Goal: Transaction & Acquisition: Purchase product/service

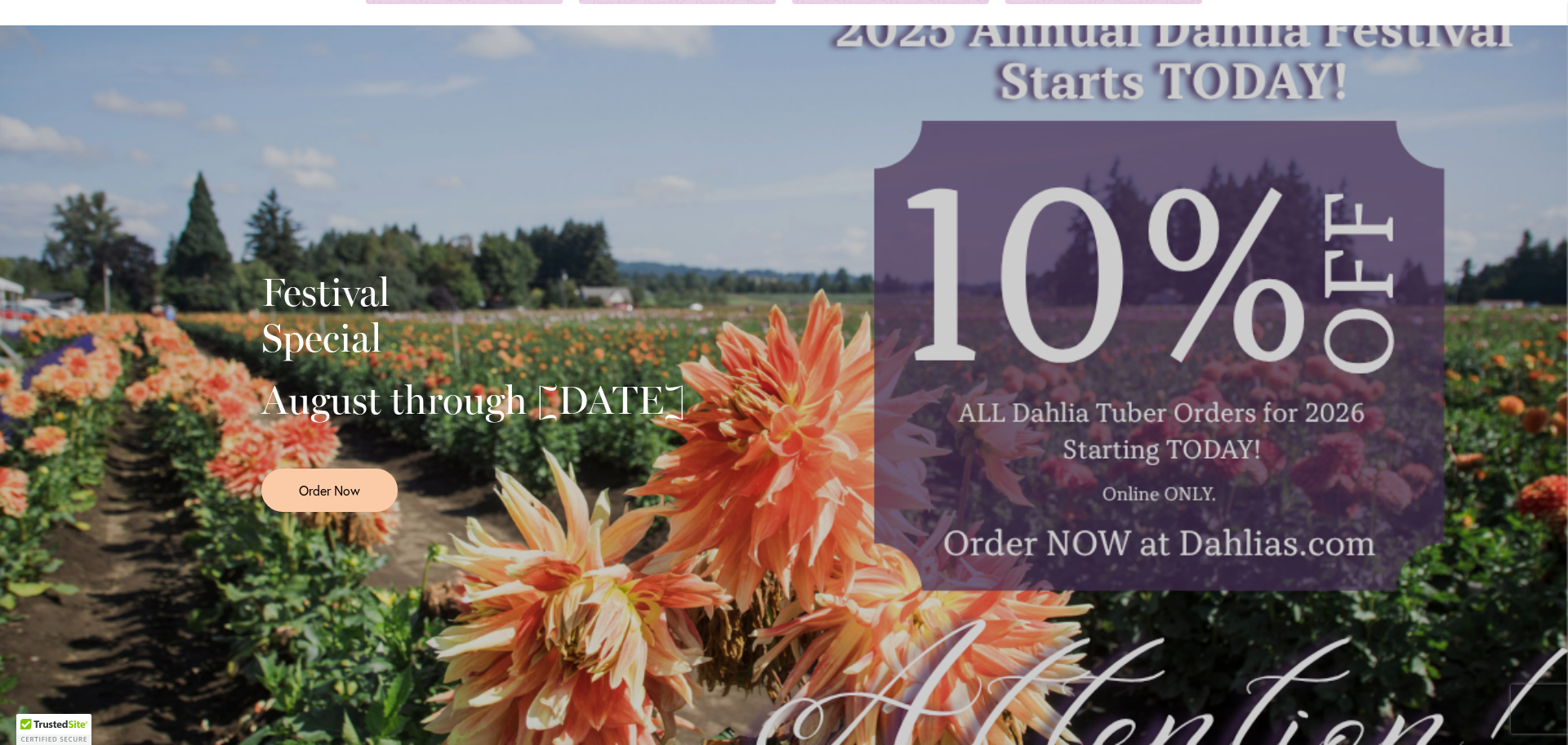
scroll to position [327, 0]
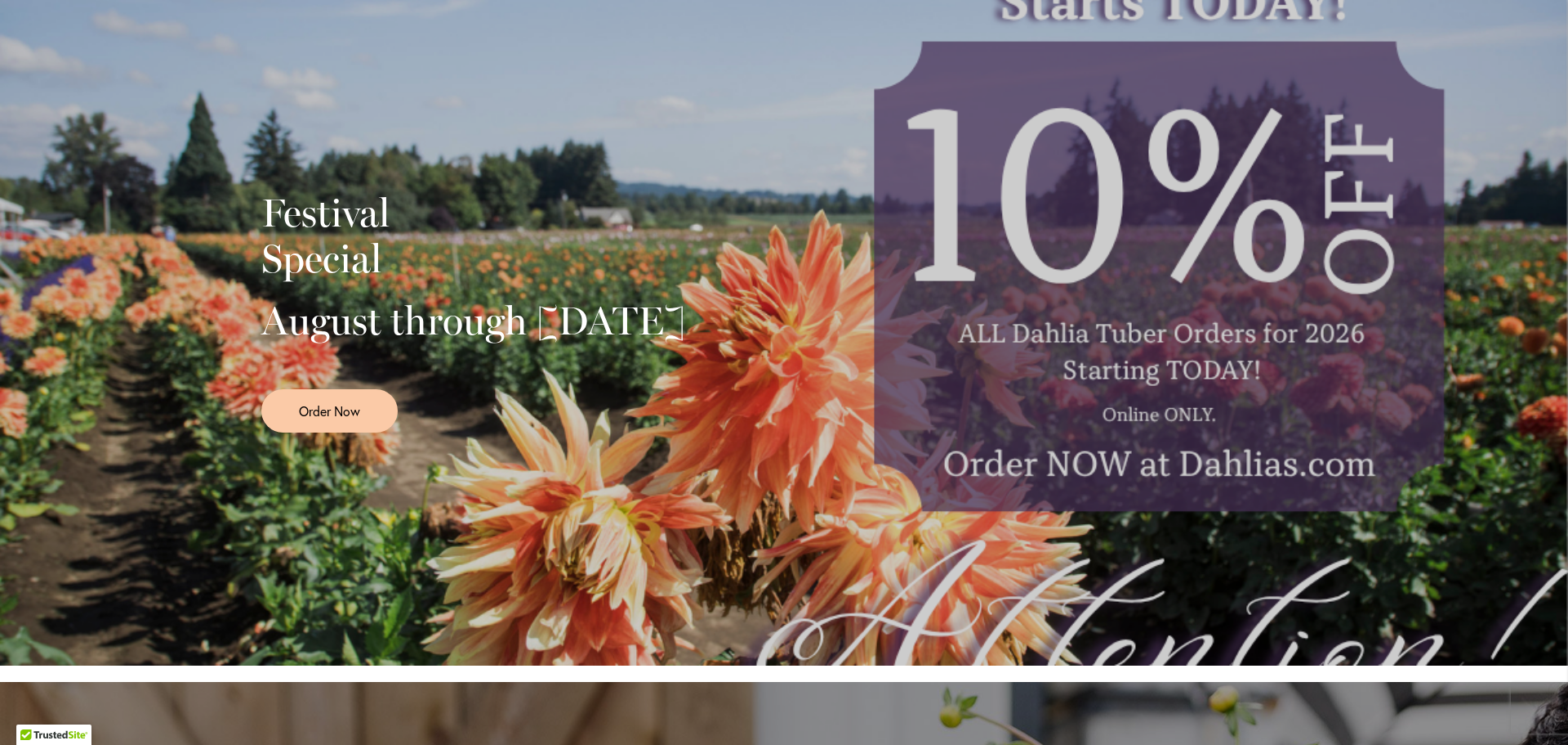
click at [537, 389] on div at bounding box center [473, 382] width 424 height 12
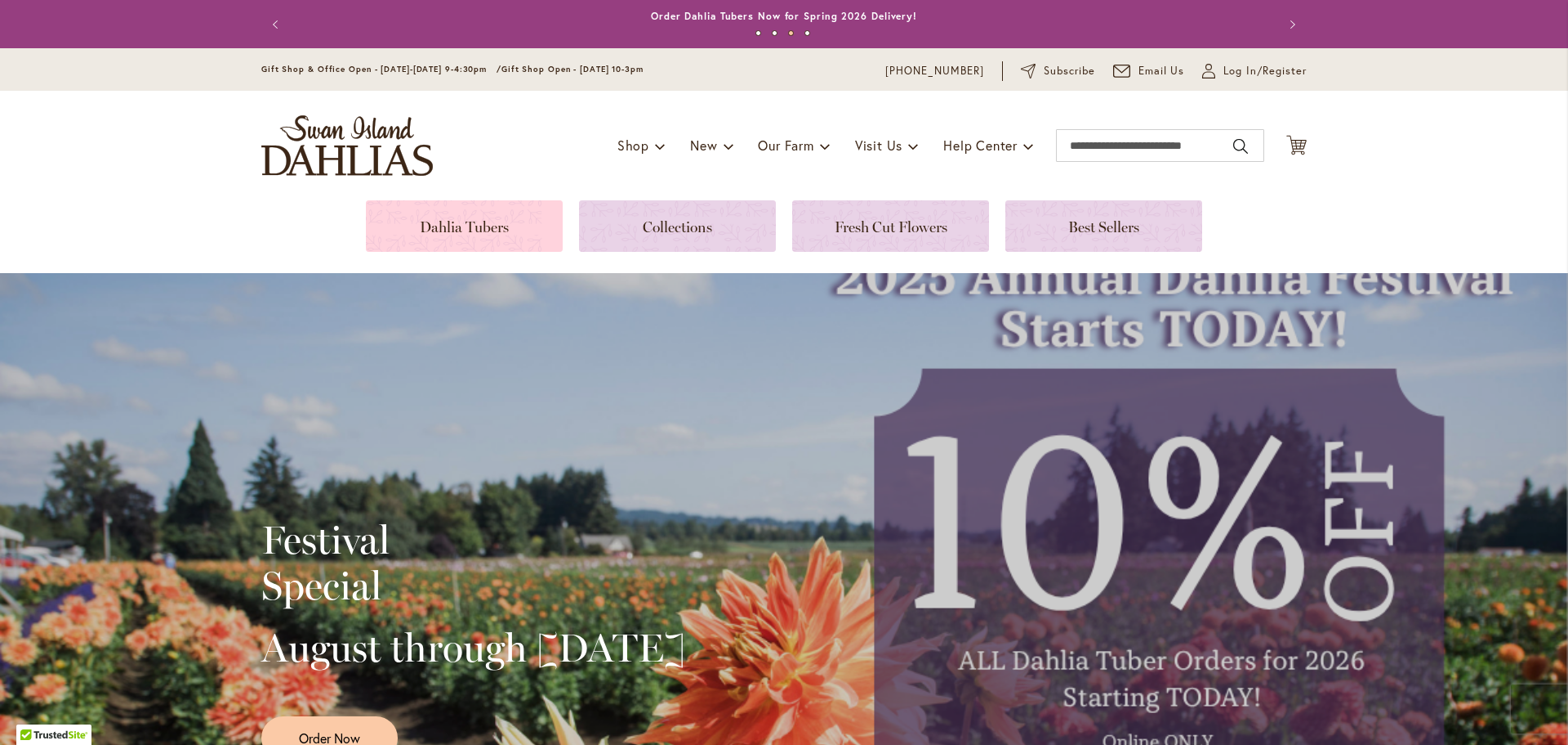
click at [446, 241] on link at bounding box center [464, 226] width 196 height 51
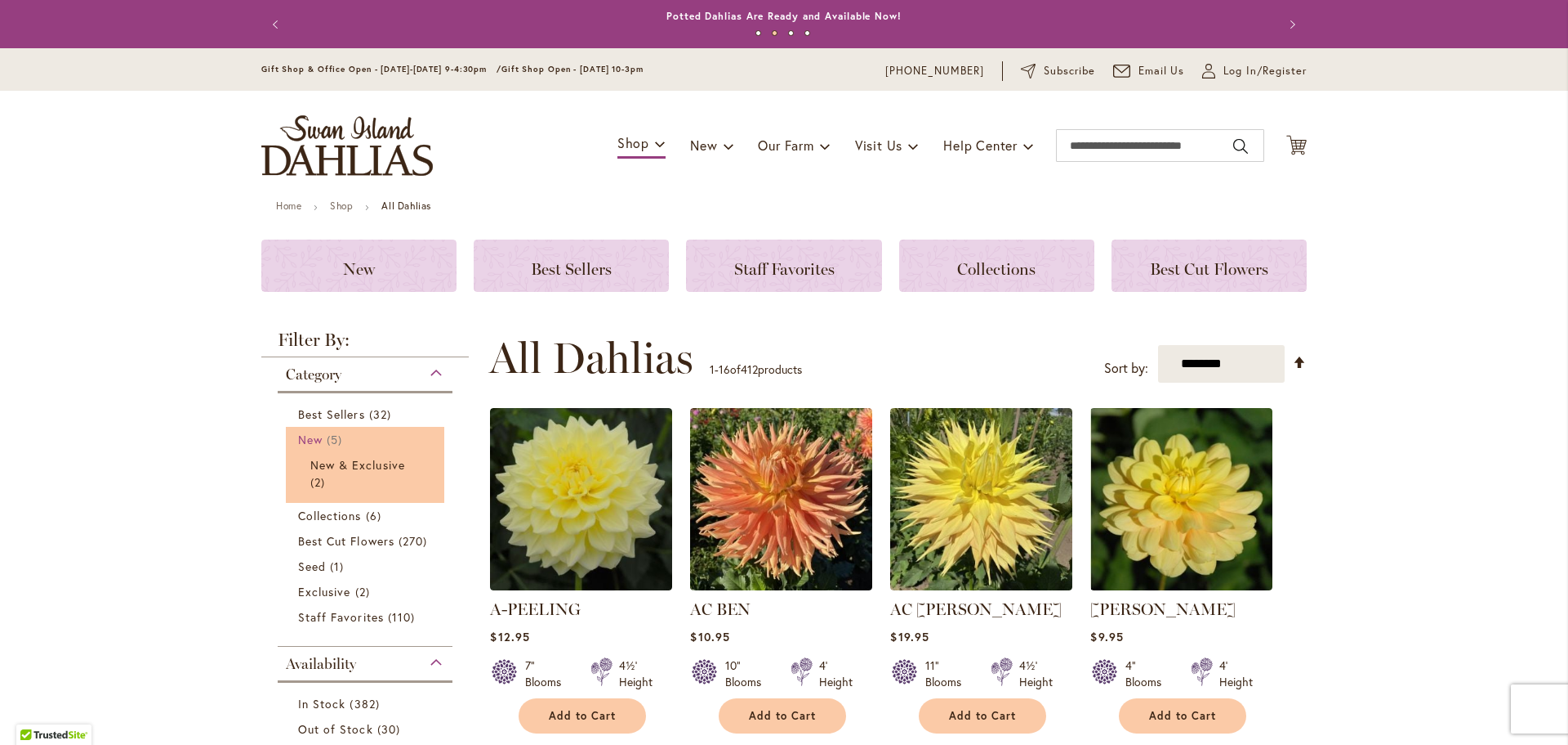
click at [309, 444] on span "New" at bounding box center [310, 440] width 25 height 16
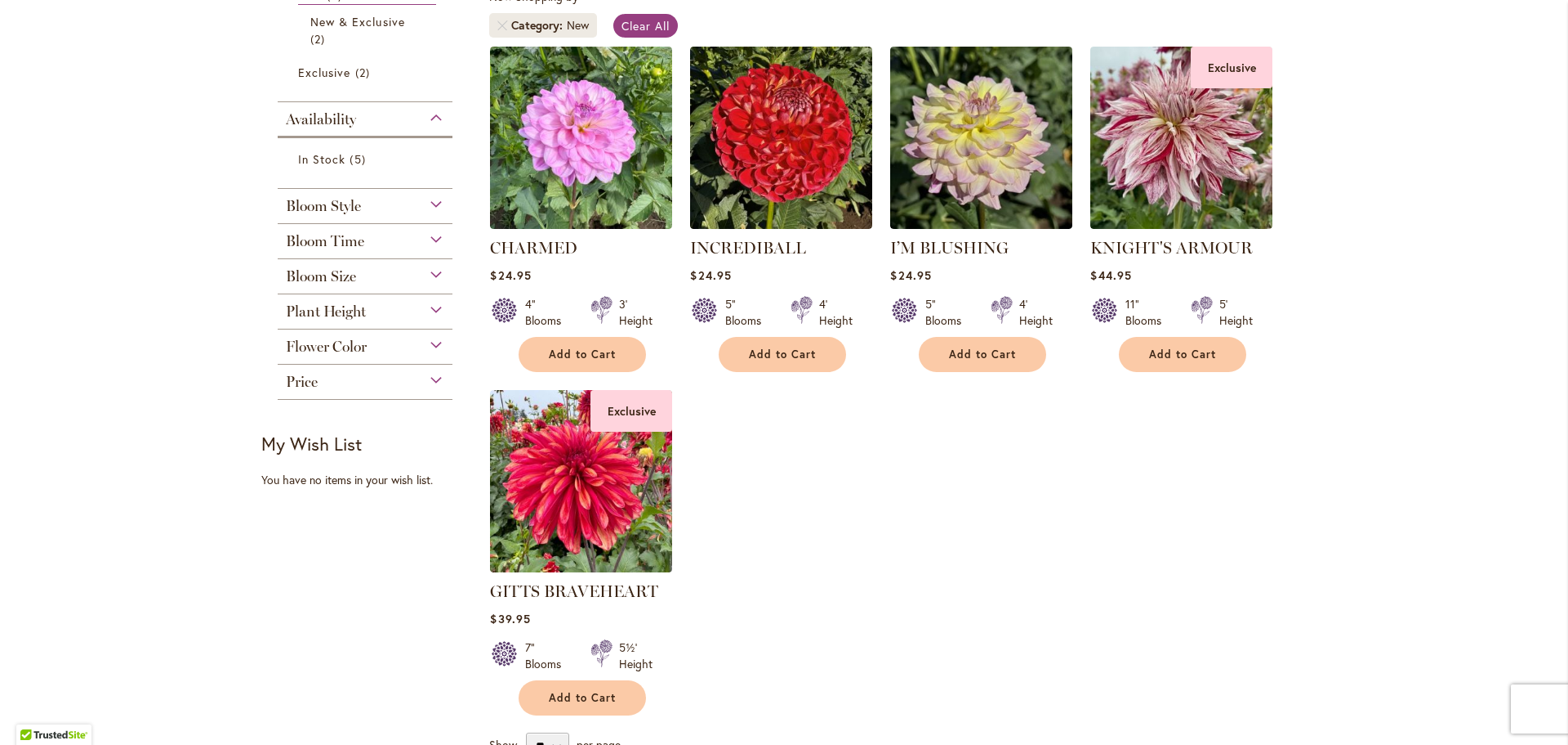
scroll to position [245, 0]
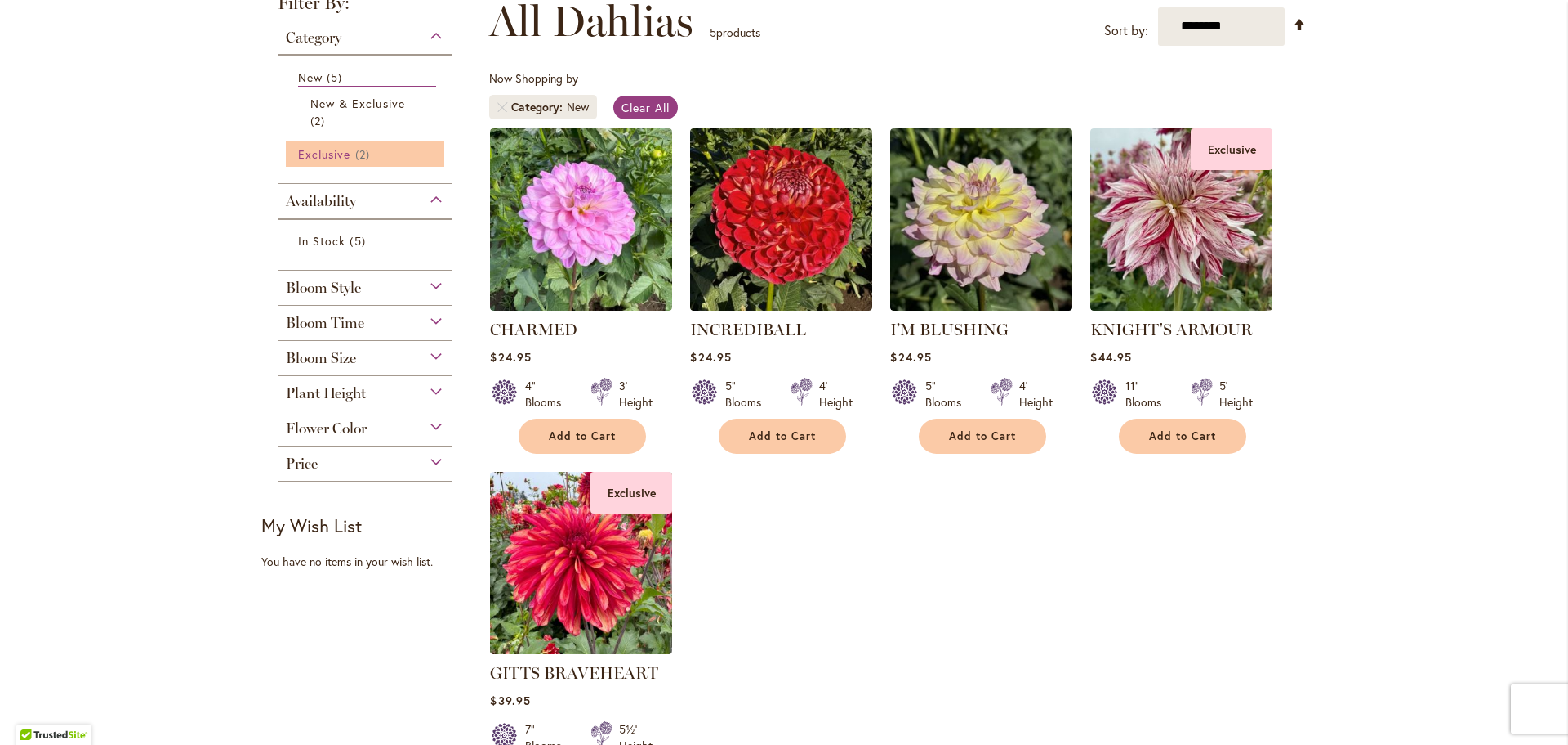
click at [323, 154] on span "Exclusive" at bounding box center [324, 154] width 52 height 16
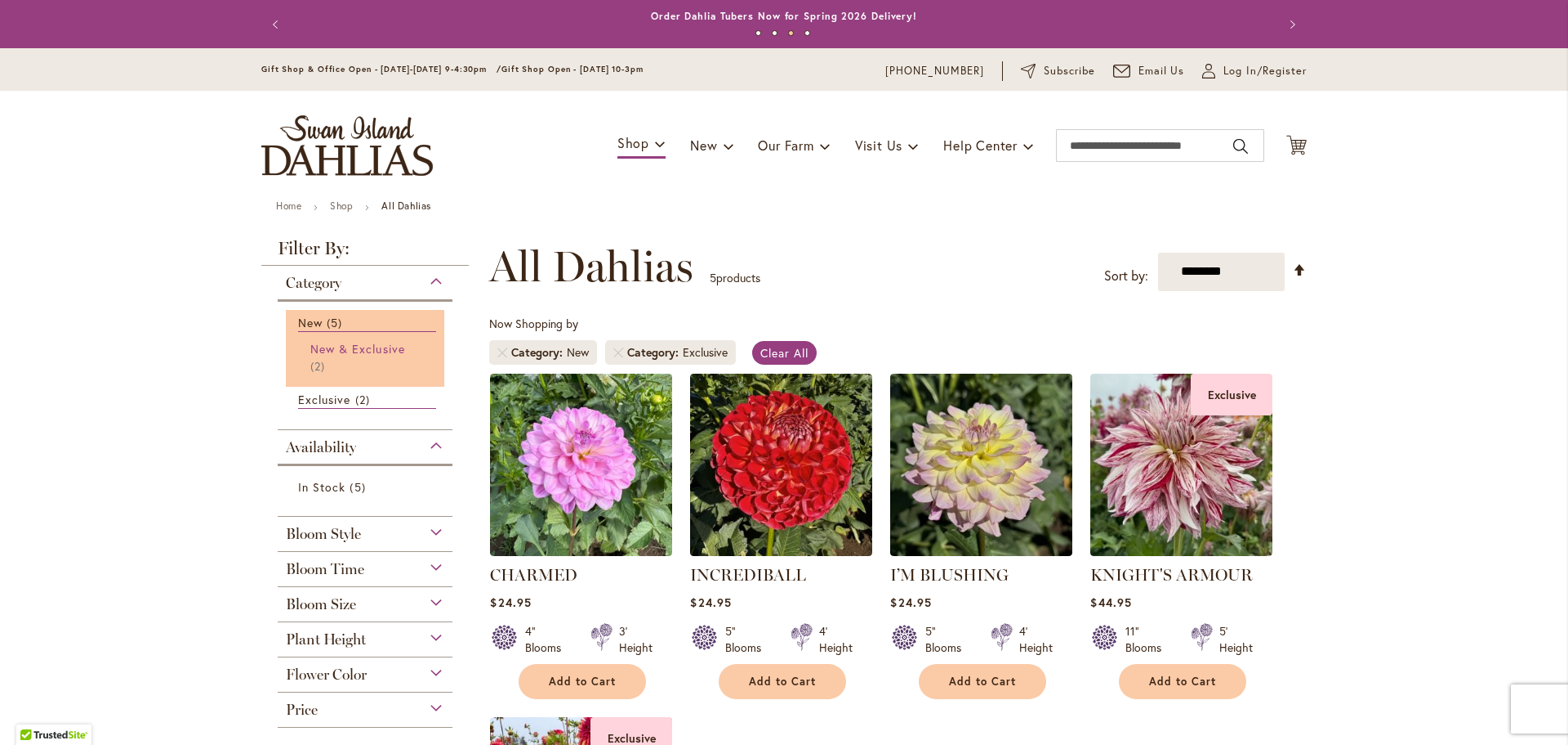
click at [353, 353] on span "New & Exclusive" at bounding box center [357, 349] width 95 height 16
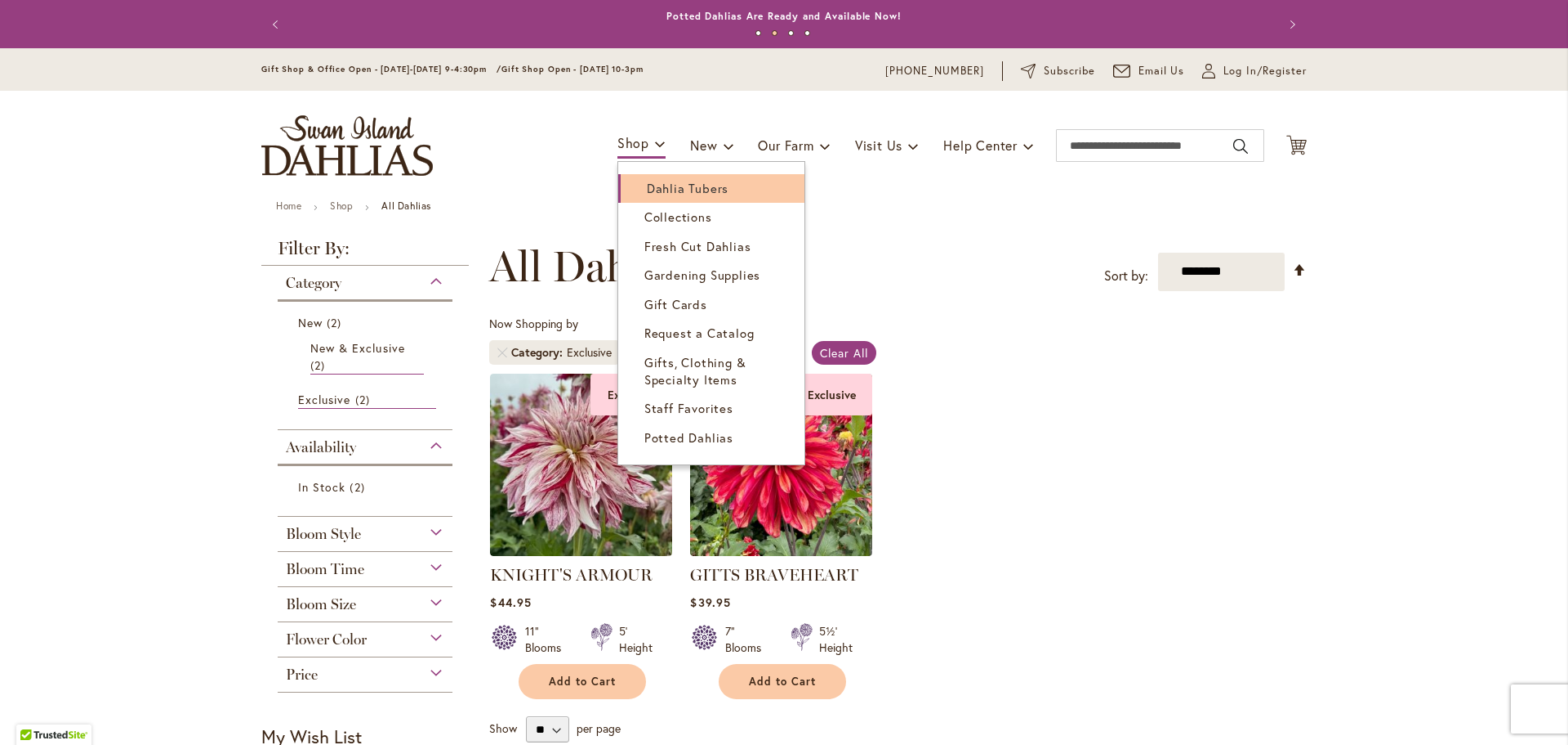
click at [647, 190] on span "Dahlia Tubers" at bounding box center [687, 188] width 82 height 17
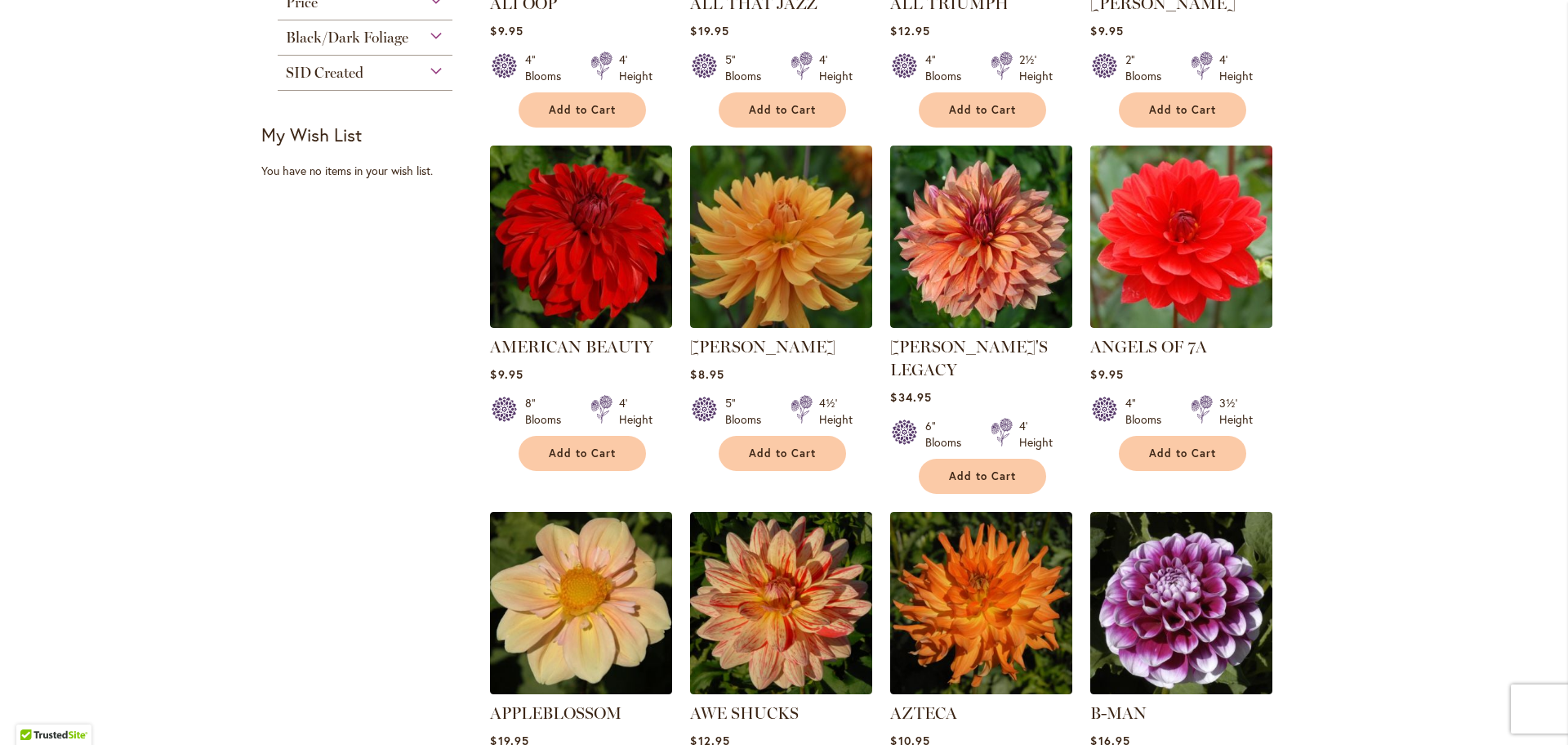
scroll to position [1144, 0]
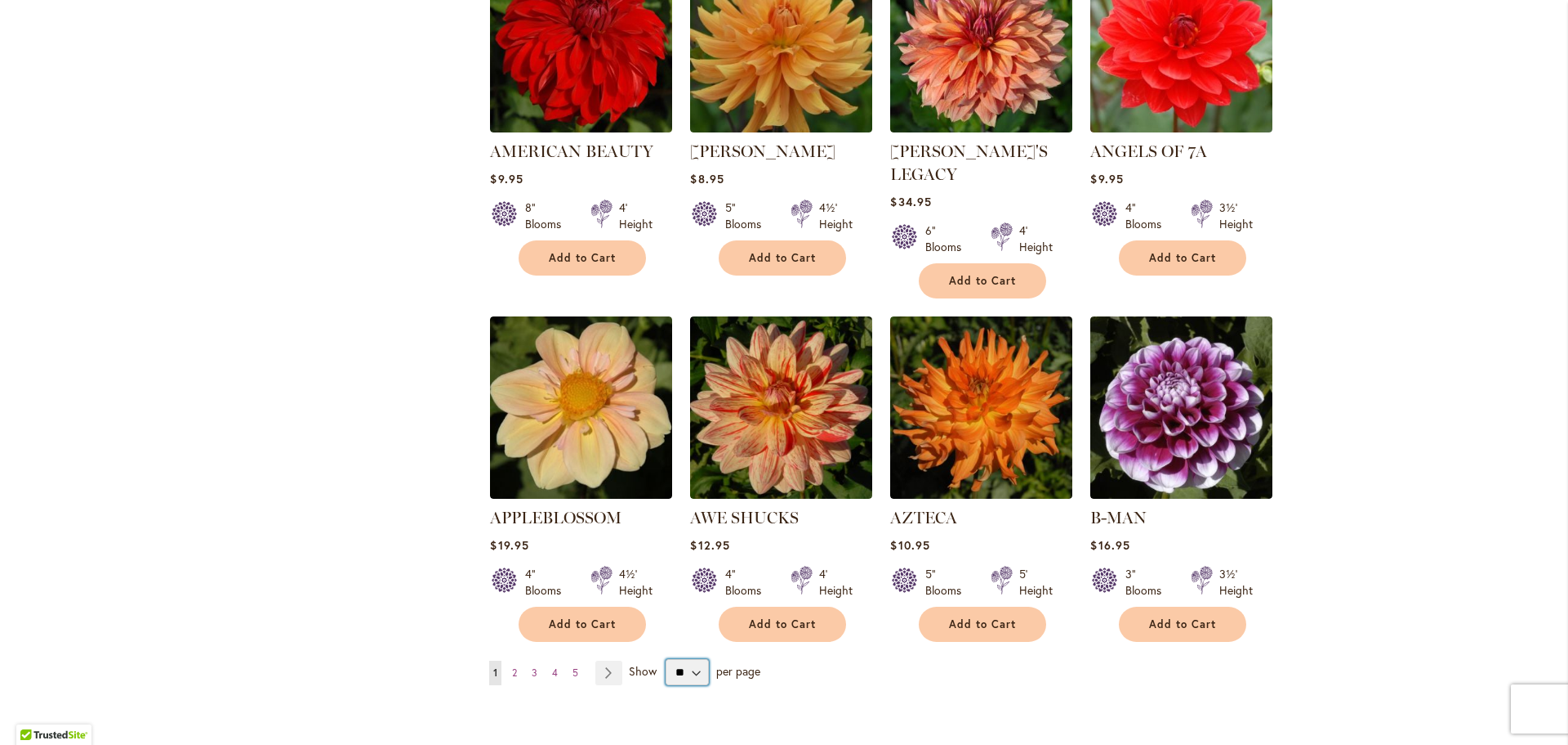
click at [694, 659] on select "** ** ** **" at bounding box center [687, 672] width 43 height 26
select select "**"
click at [666, 659] on select "** ** ** **" at bounding box center [687, 672] width 43 height 26
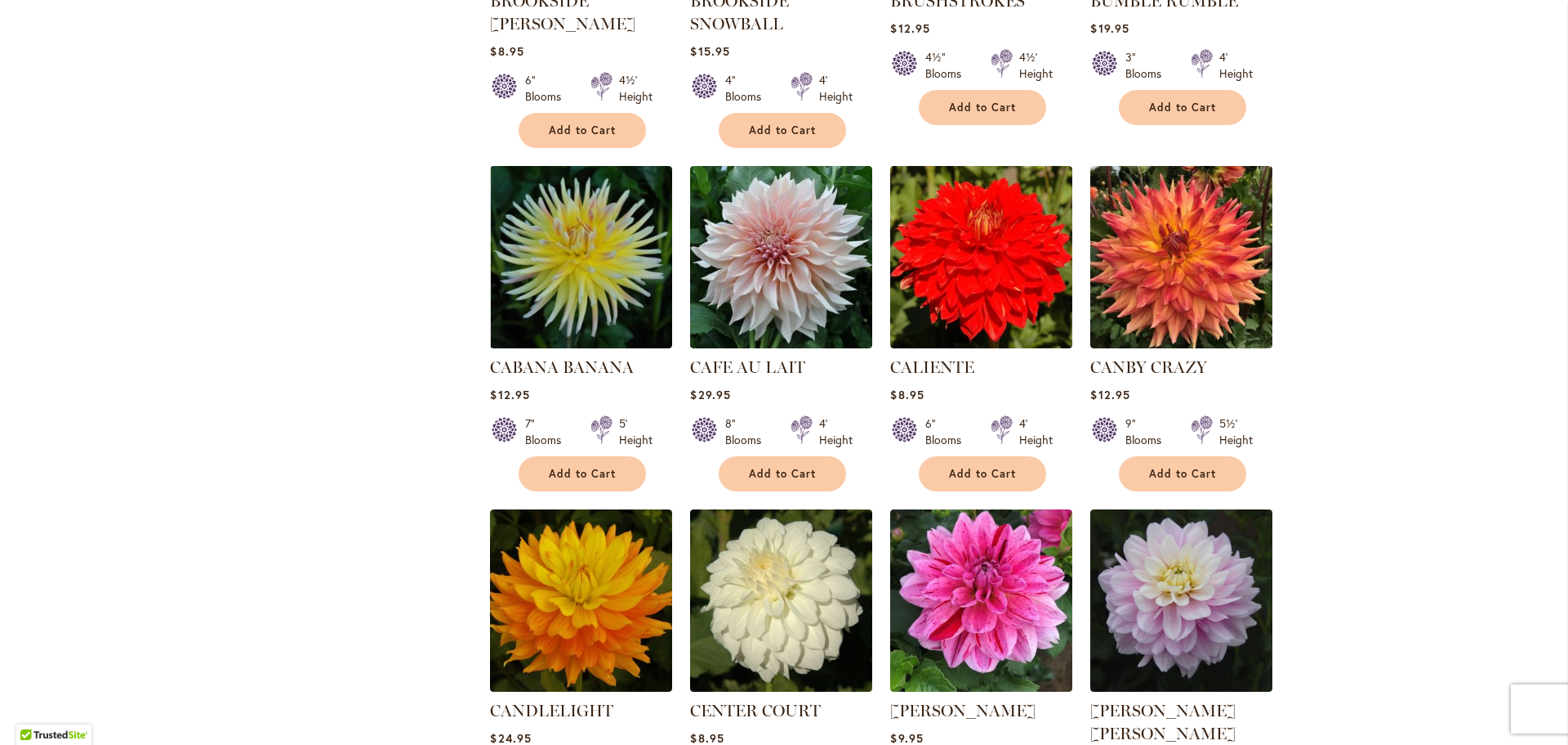
scroll to position [5413, 0]
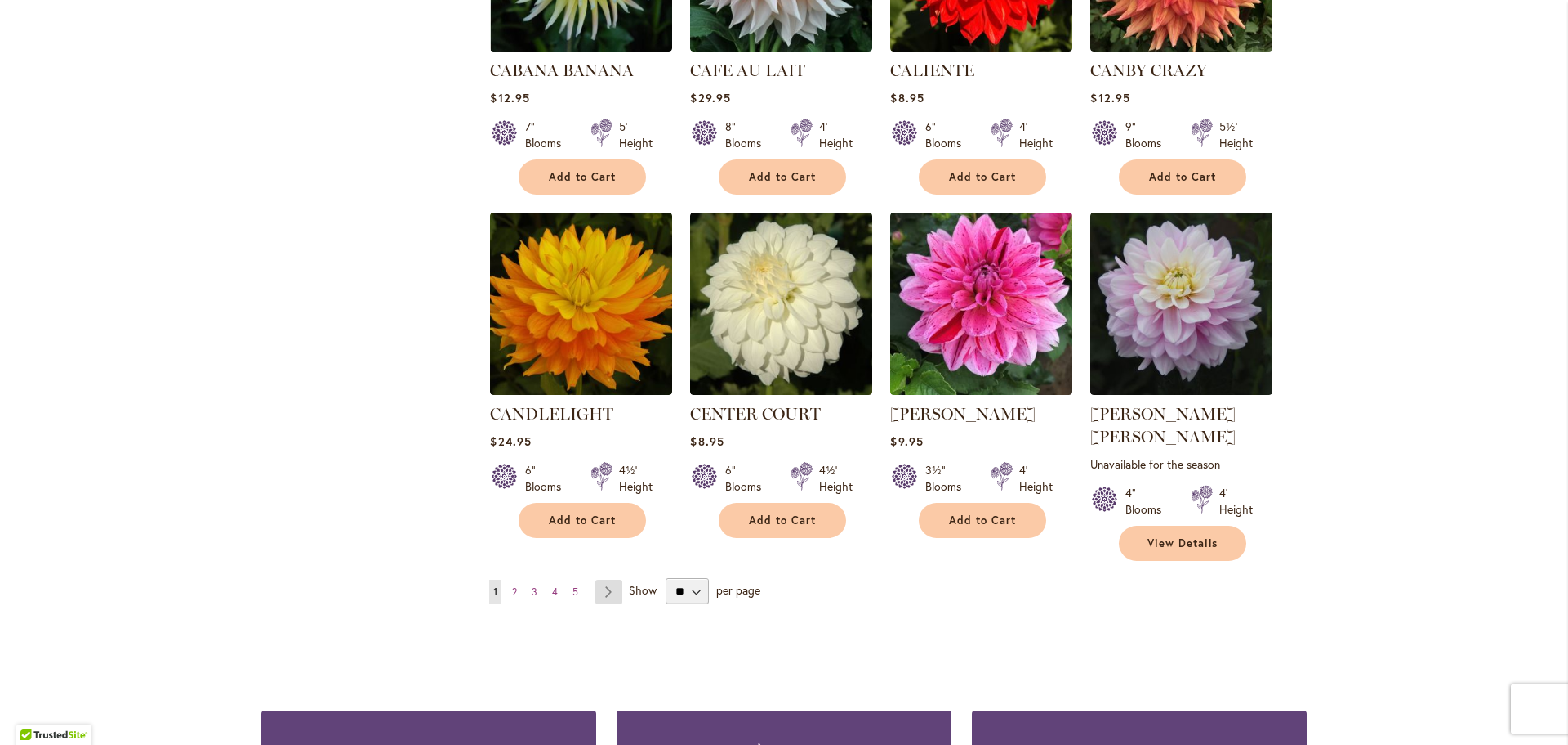
click at [602, 579] on link "Page Next" at bounding box center [608, 591] width 27 height 25
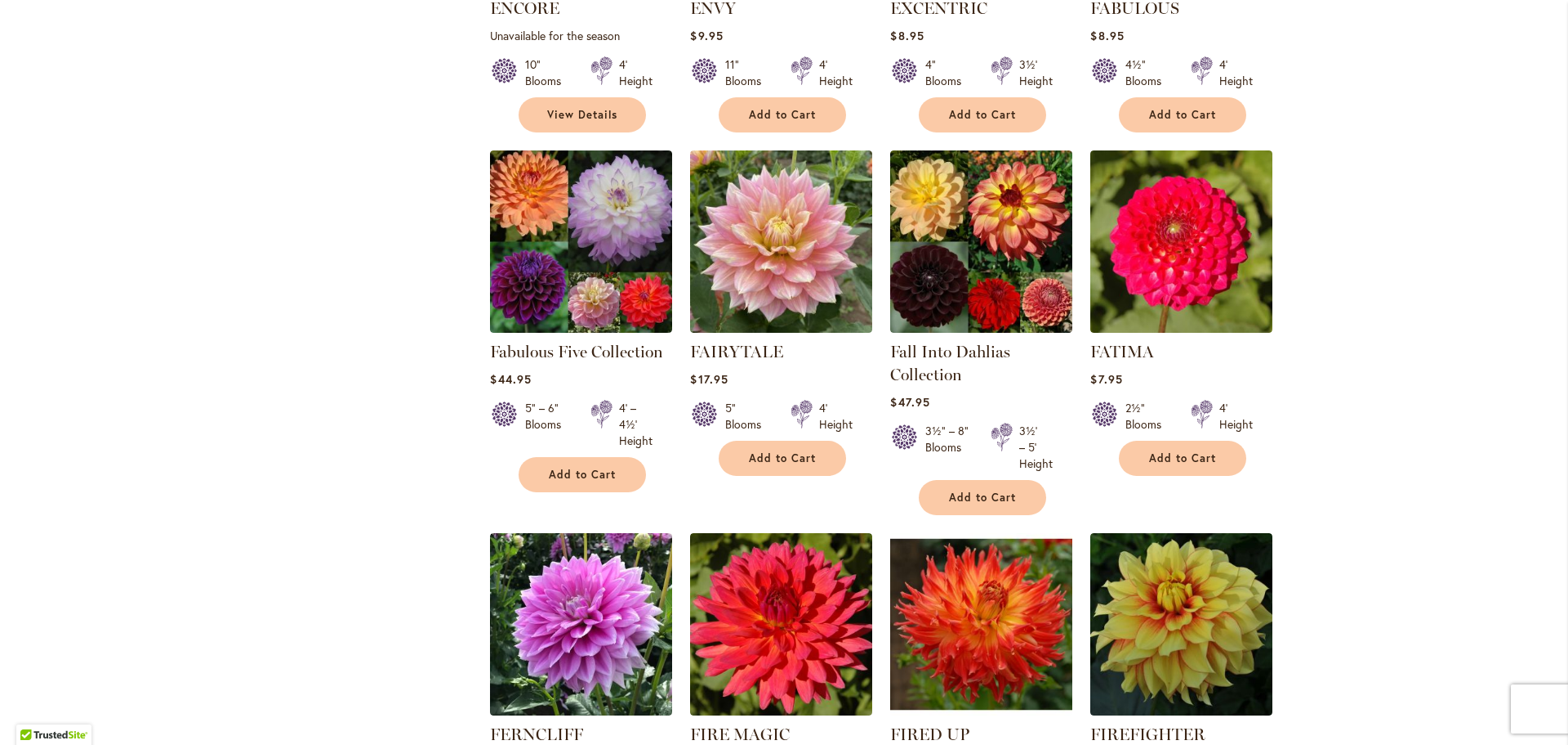
scroll to position [5495, 0]
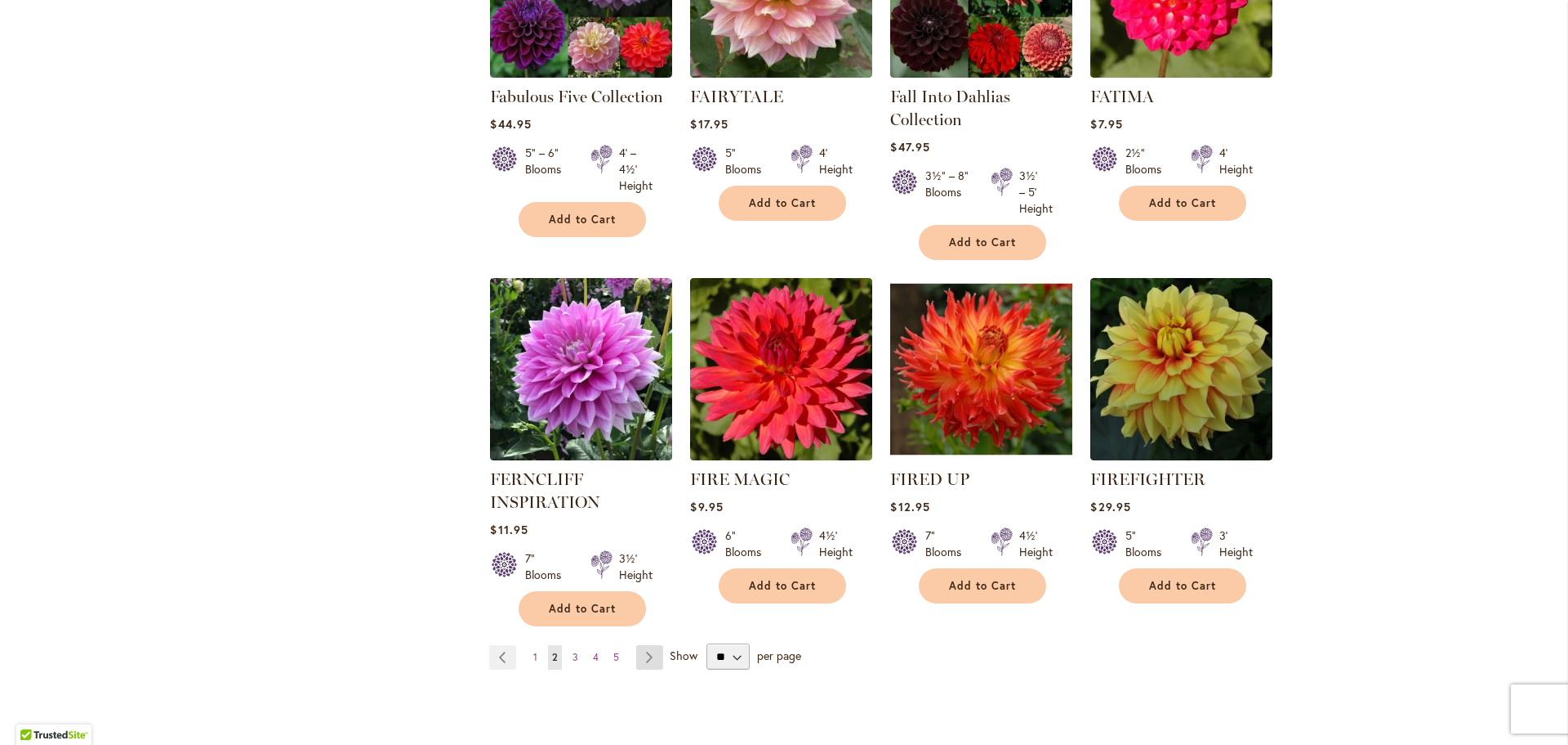
click at [641, 645] on link "Page Next" at bounding box center [649, 657] width 27 height 25
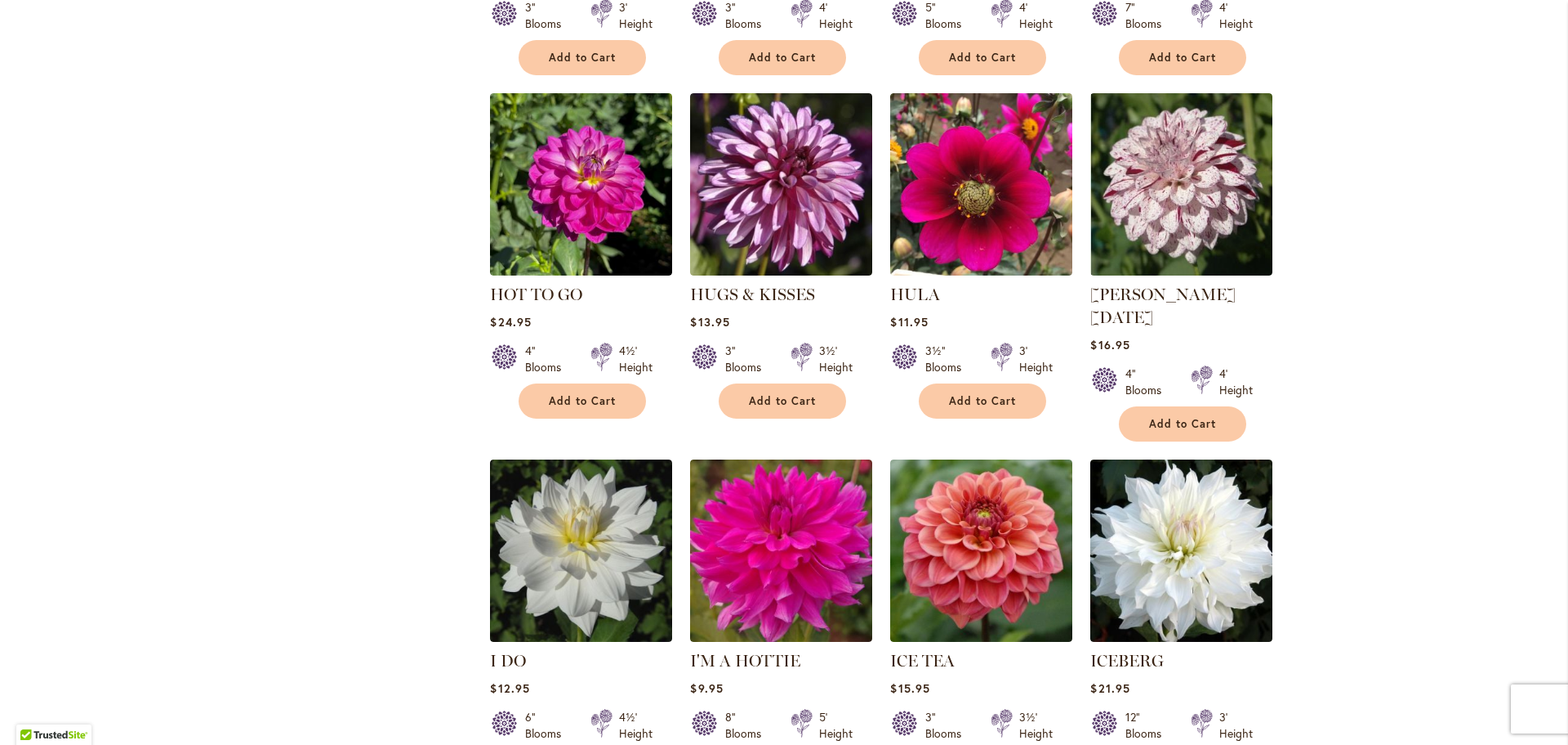
scroll to position [5413, 0]
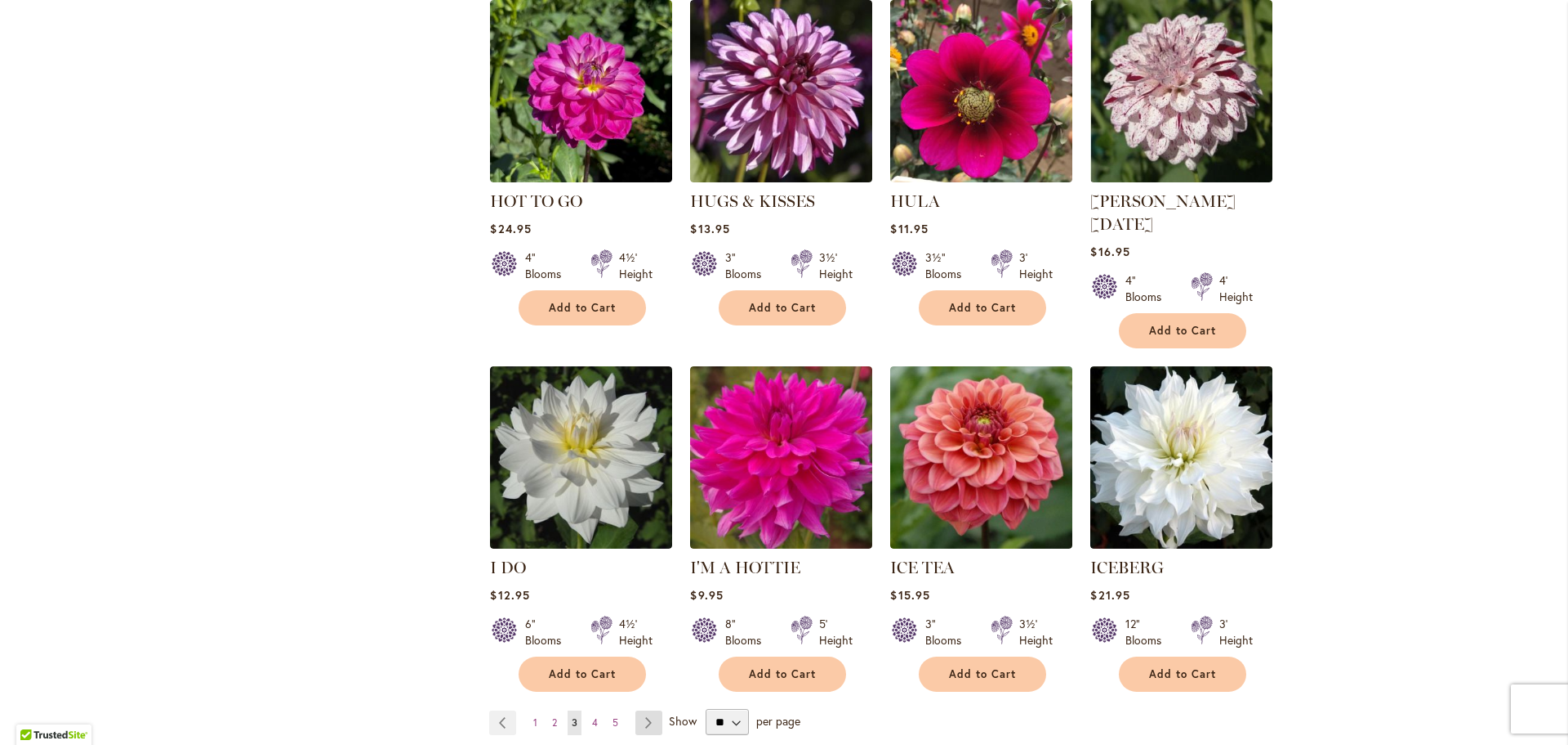
click at [649, 710] on link "Page Next" at bounding box center [648, 722] width 27 height 25
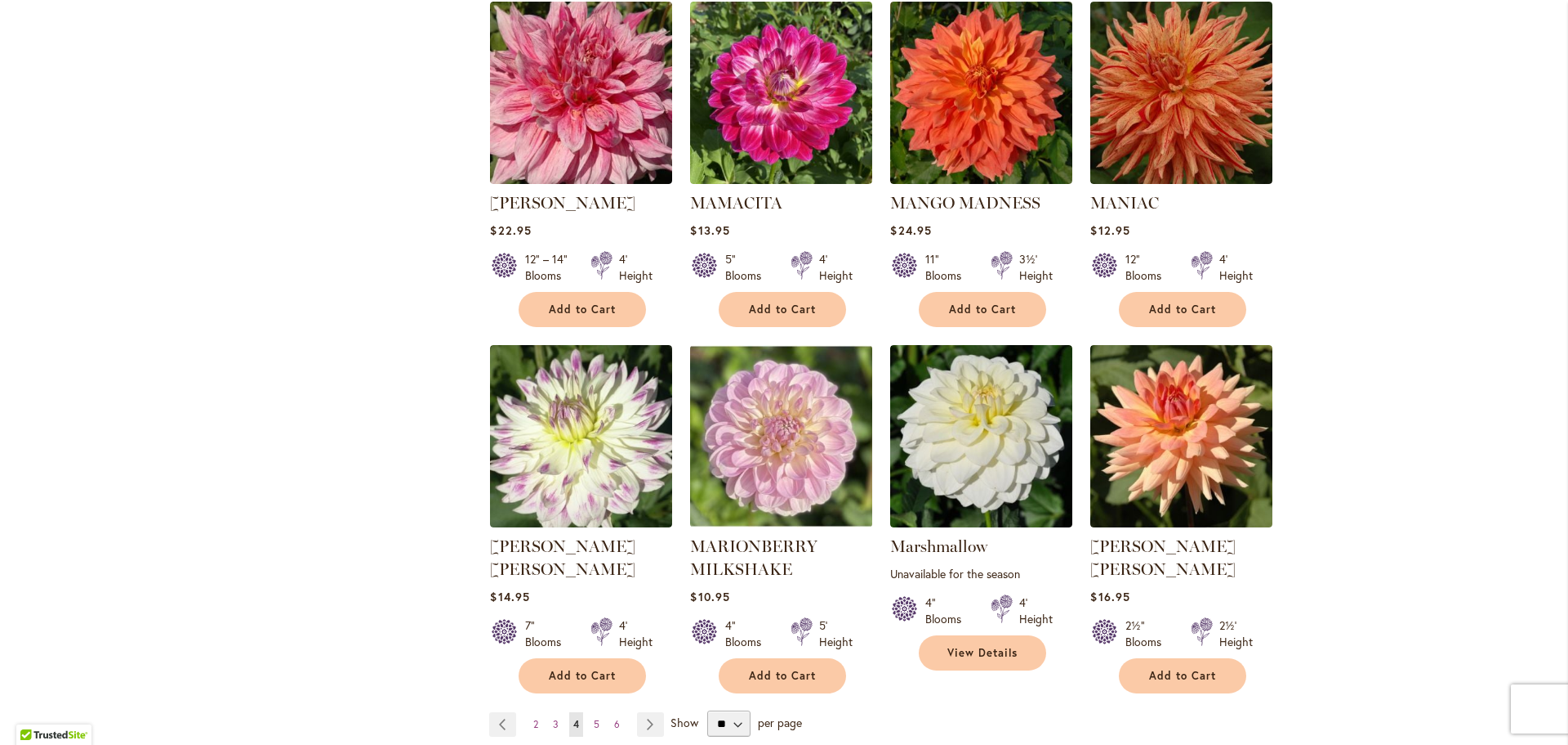
scroll to position [5394, 0]
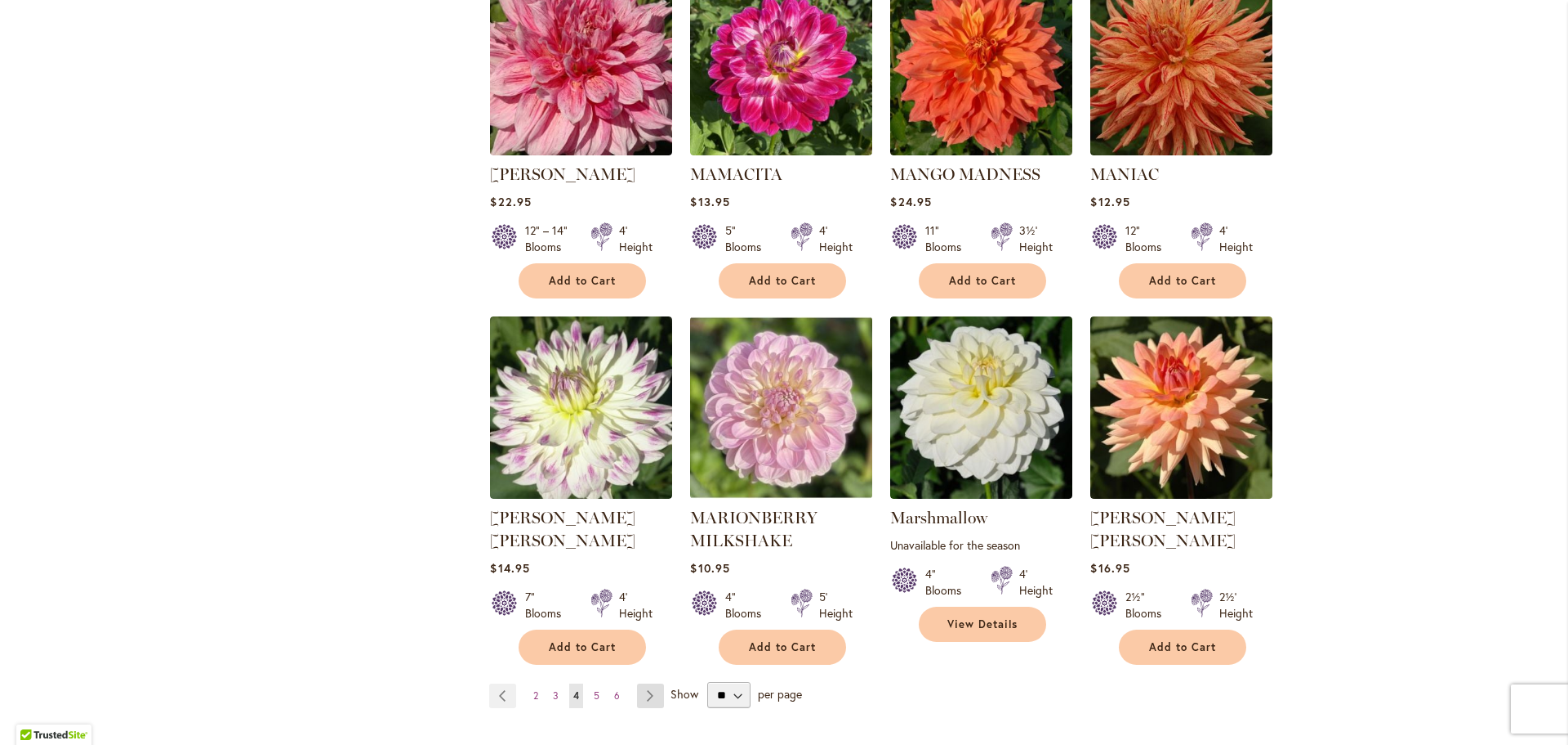
click at [650, 683] on link "Page Next" at bounding box center [650, 695] width 27 height 25
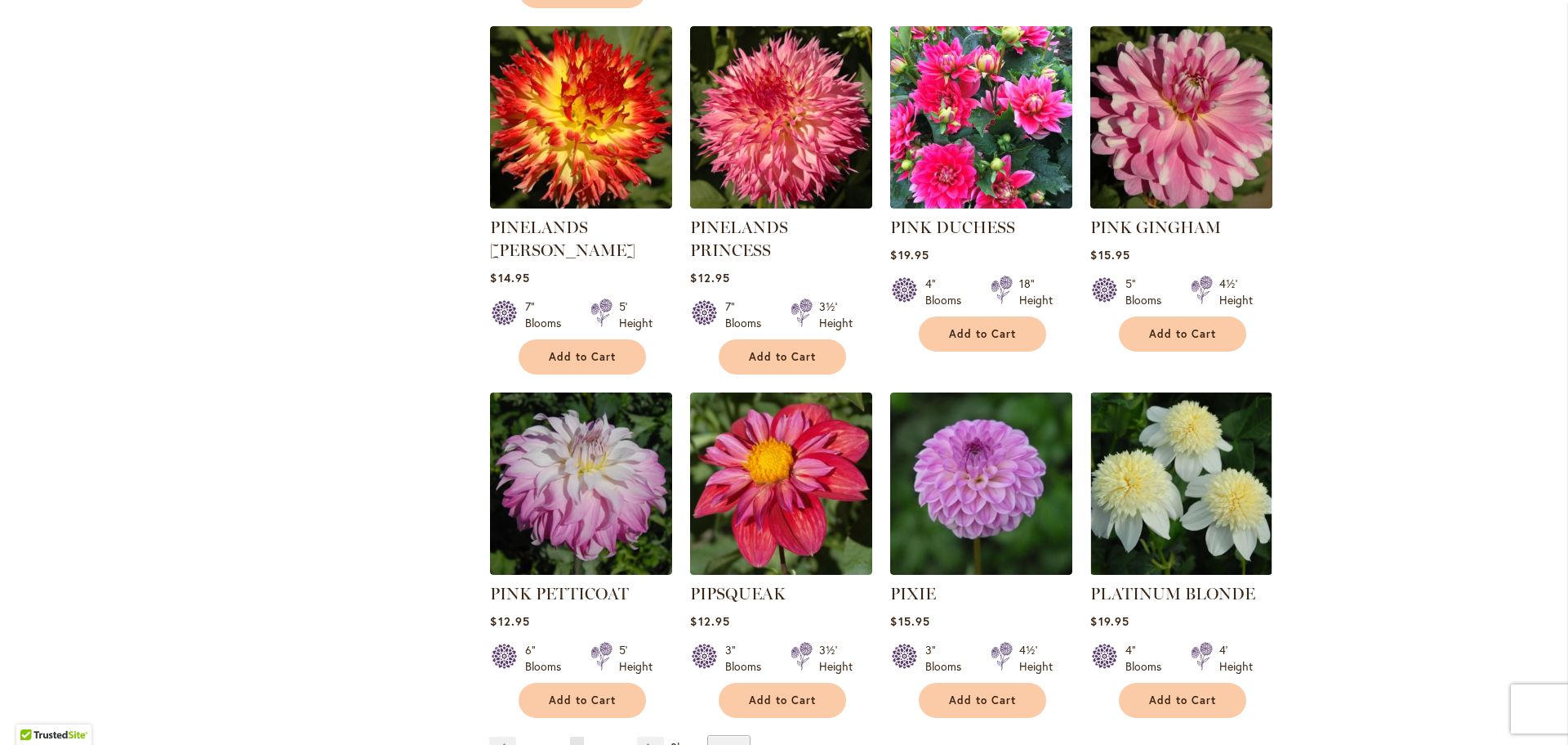
scroll to position [5331, 0]
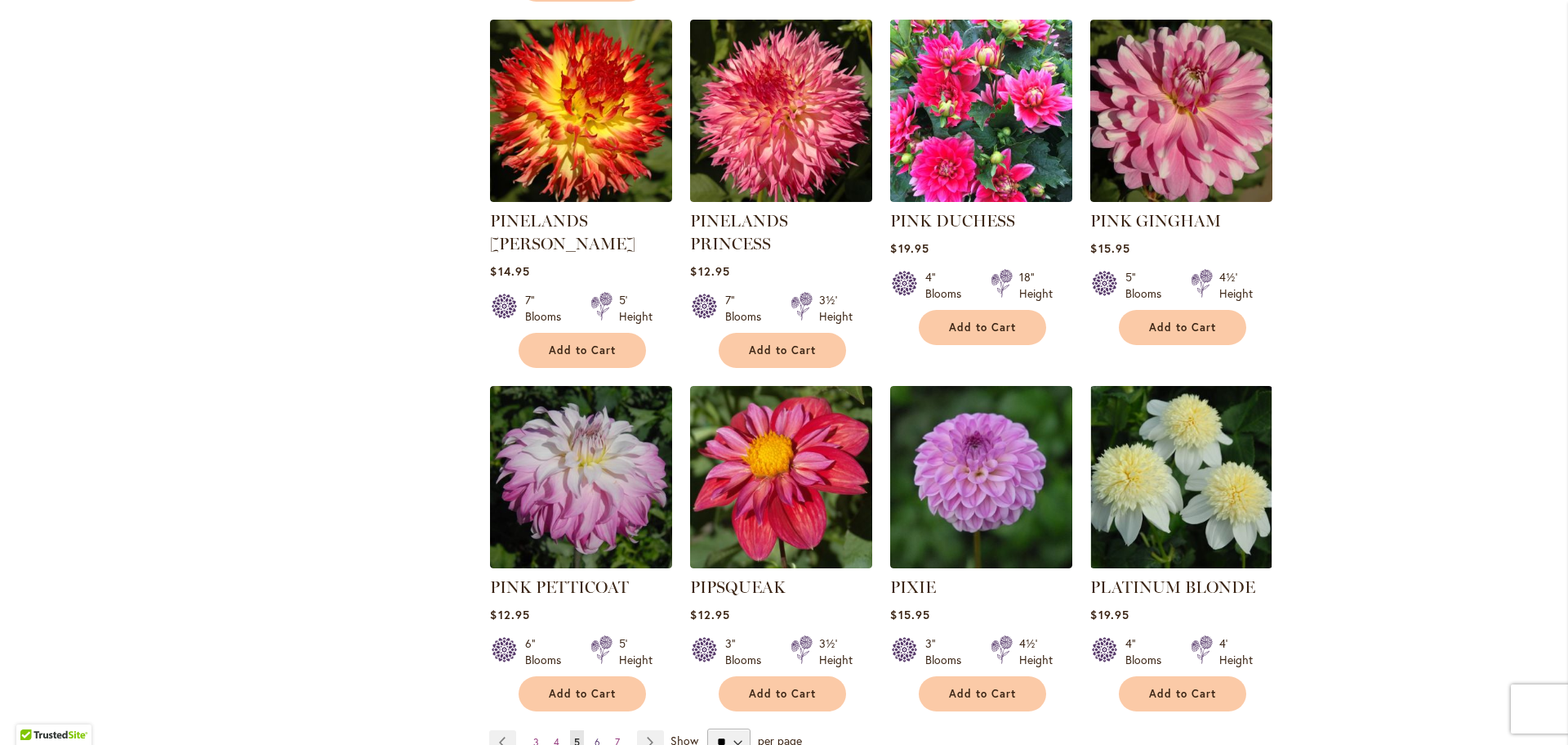
click at [594, 735] on span "6" at bounding box center [597, 741] width 6 height 12
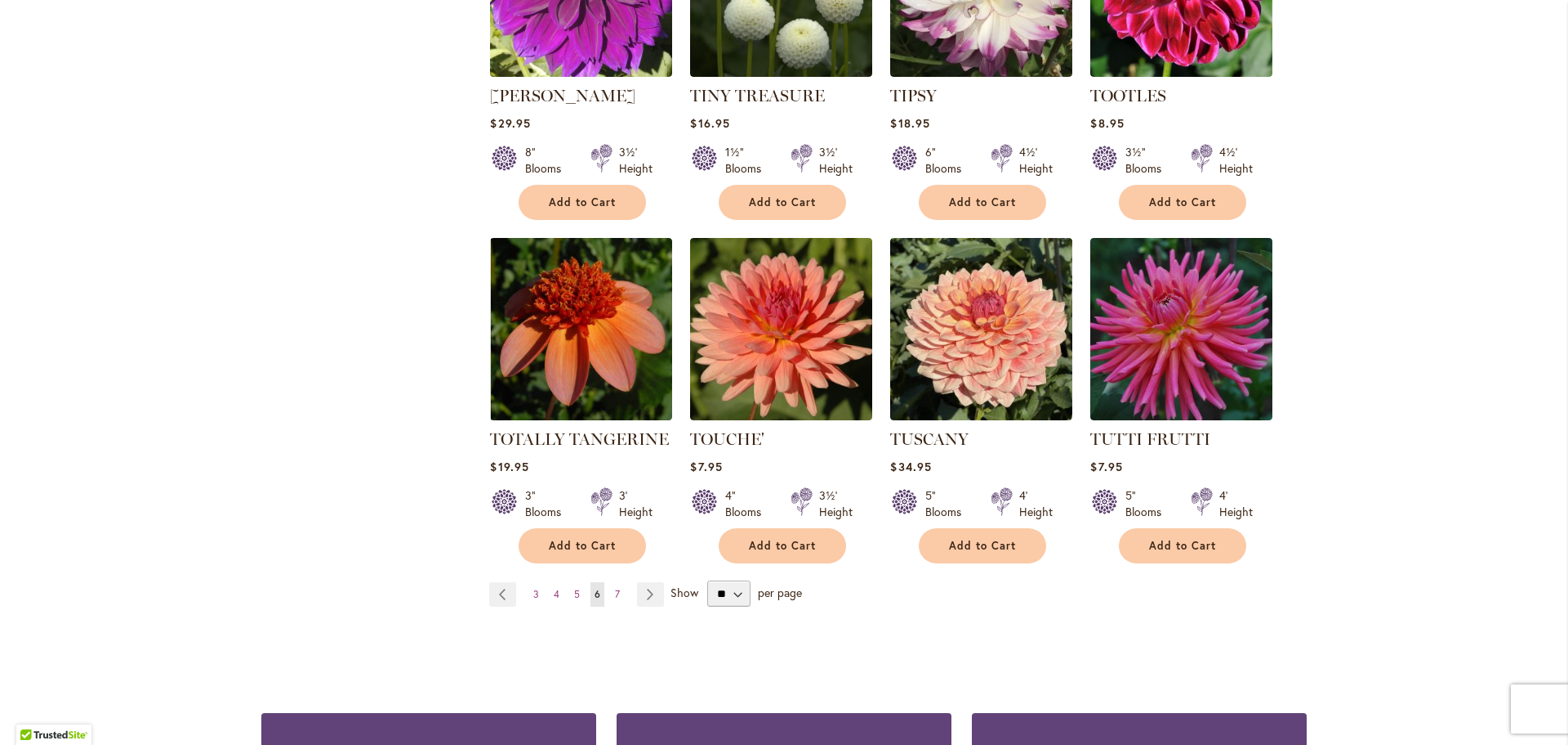
scroll to position [5413, 0]
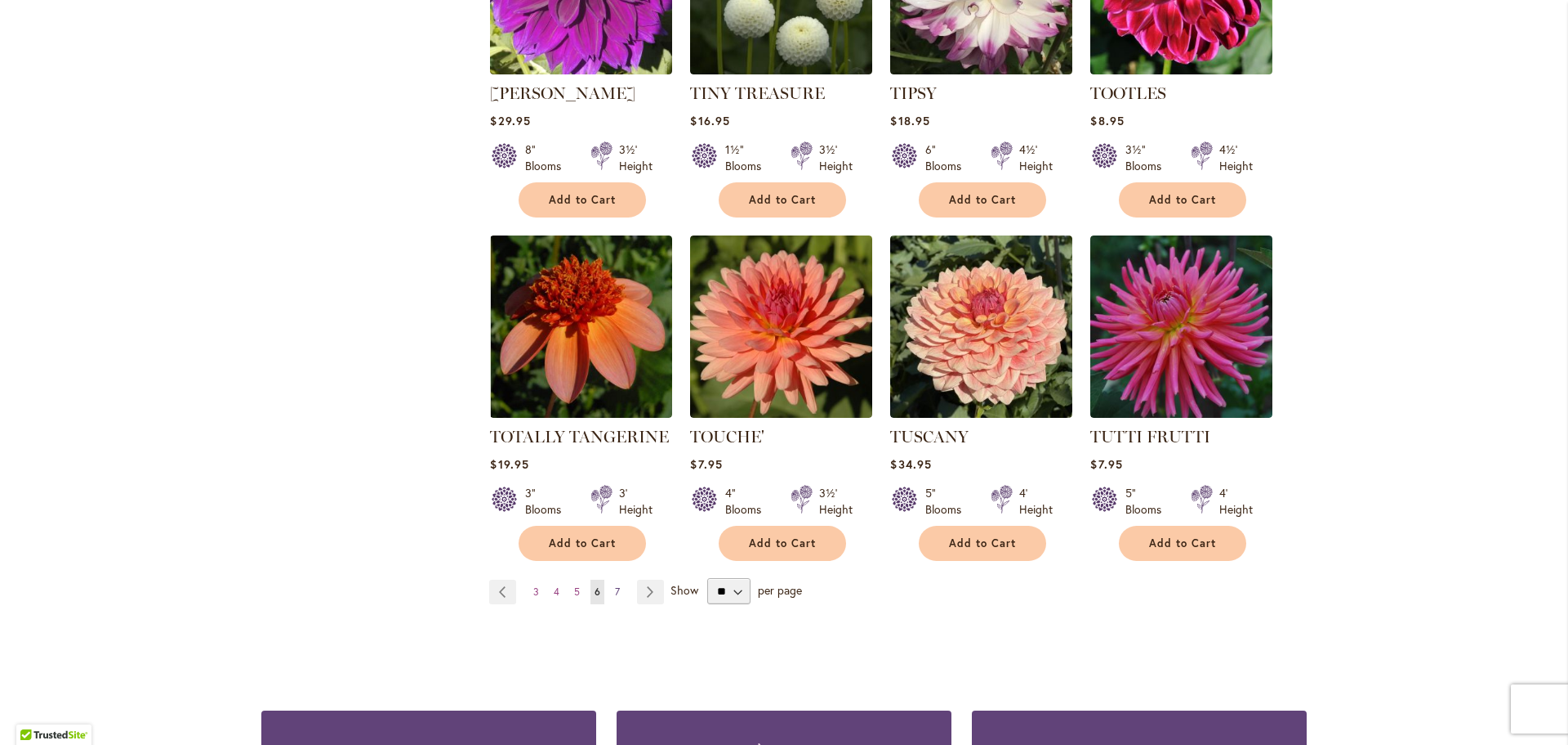
click at [615, 585] on span "7" at bounding box center [617, 591] width 5 height 12
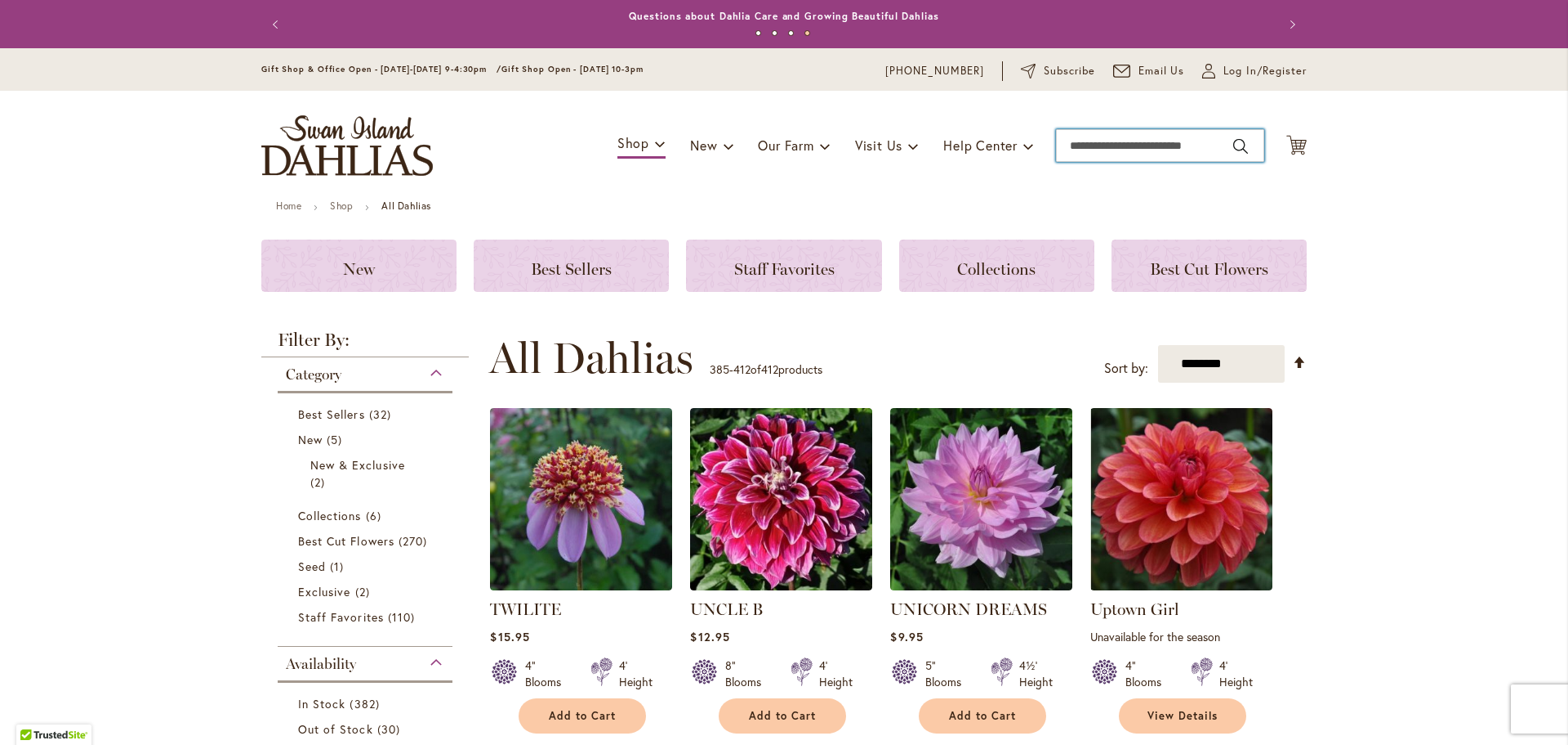
click at [1139, 141] on input "Search" at bounding box center [1159, 145] width 208 height 33
type input "*******"
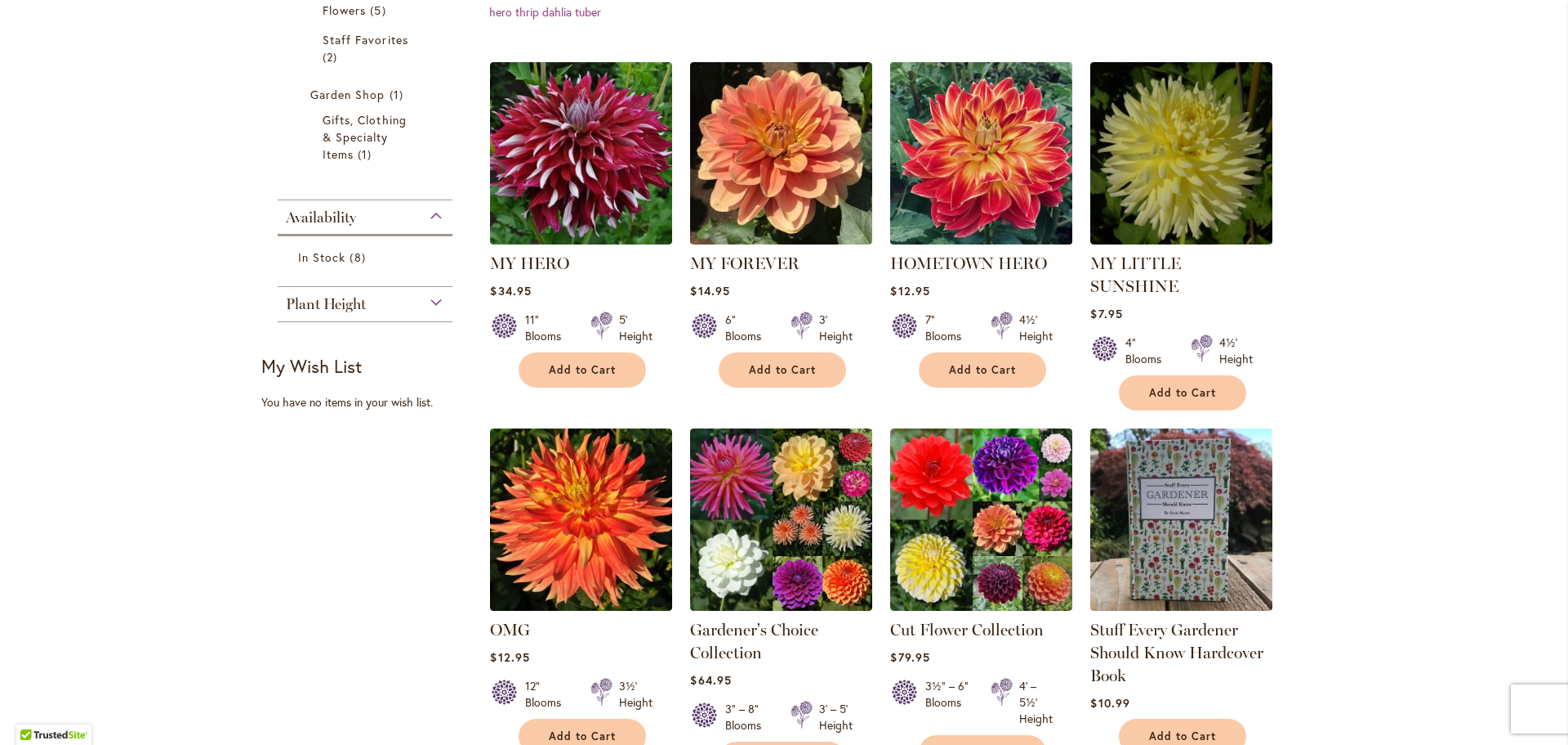
scroll to position [409, 0]
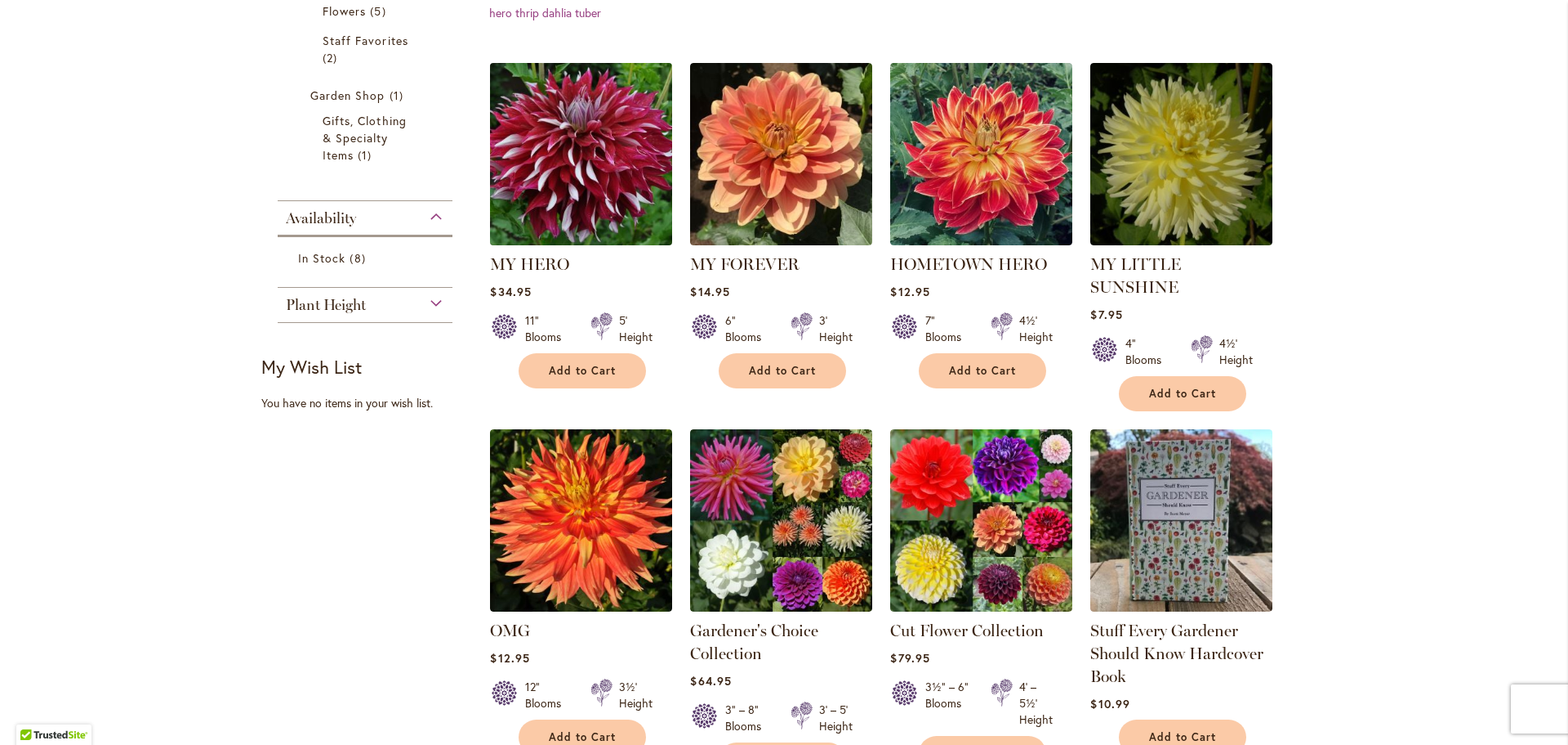
click at [561, 211] on img at bounding box center [582, 154] width 192 height 192
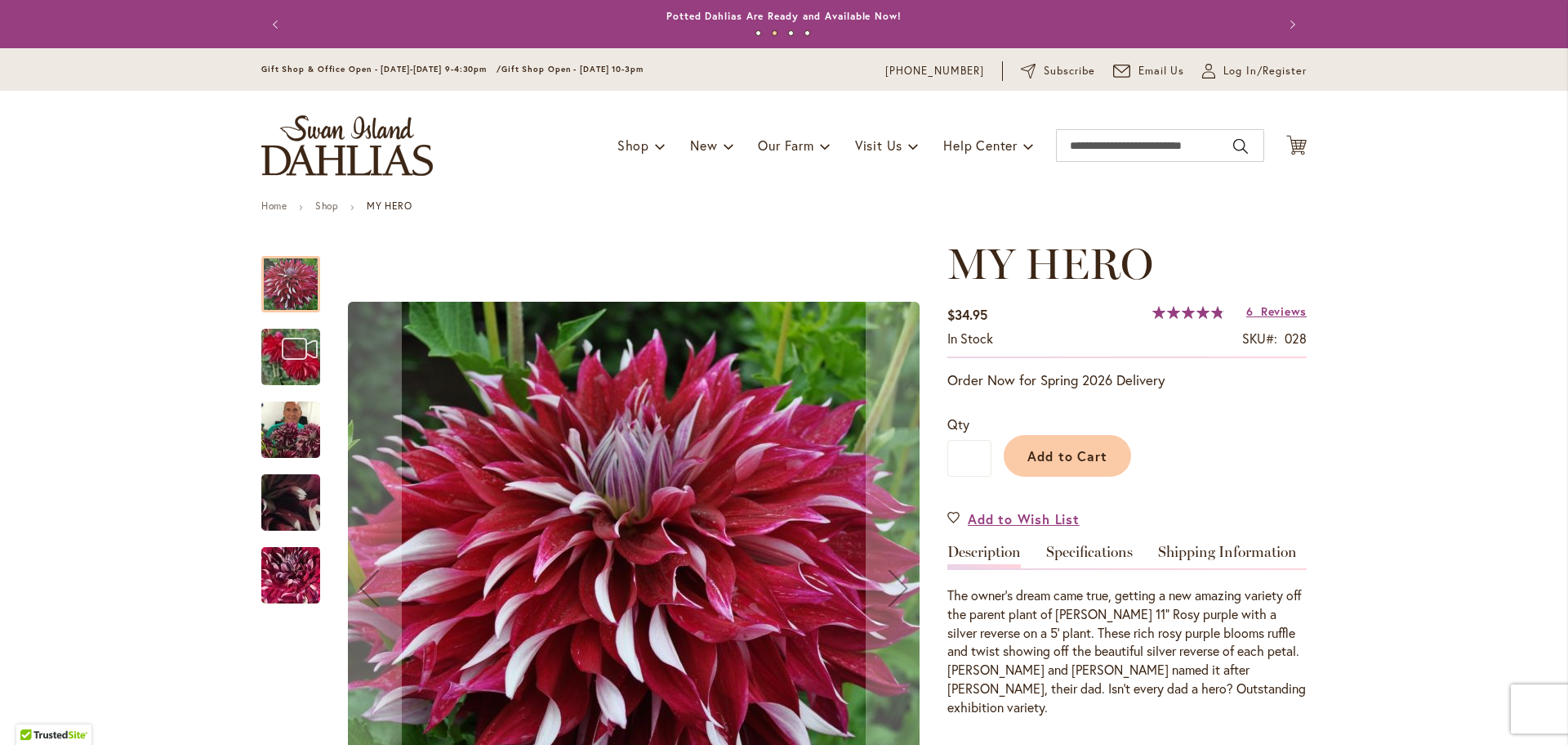
click at [285, 587] on img "My Hero" at bounding box center [290, 575] width 118 height 105
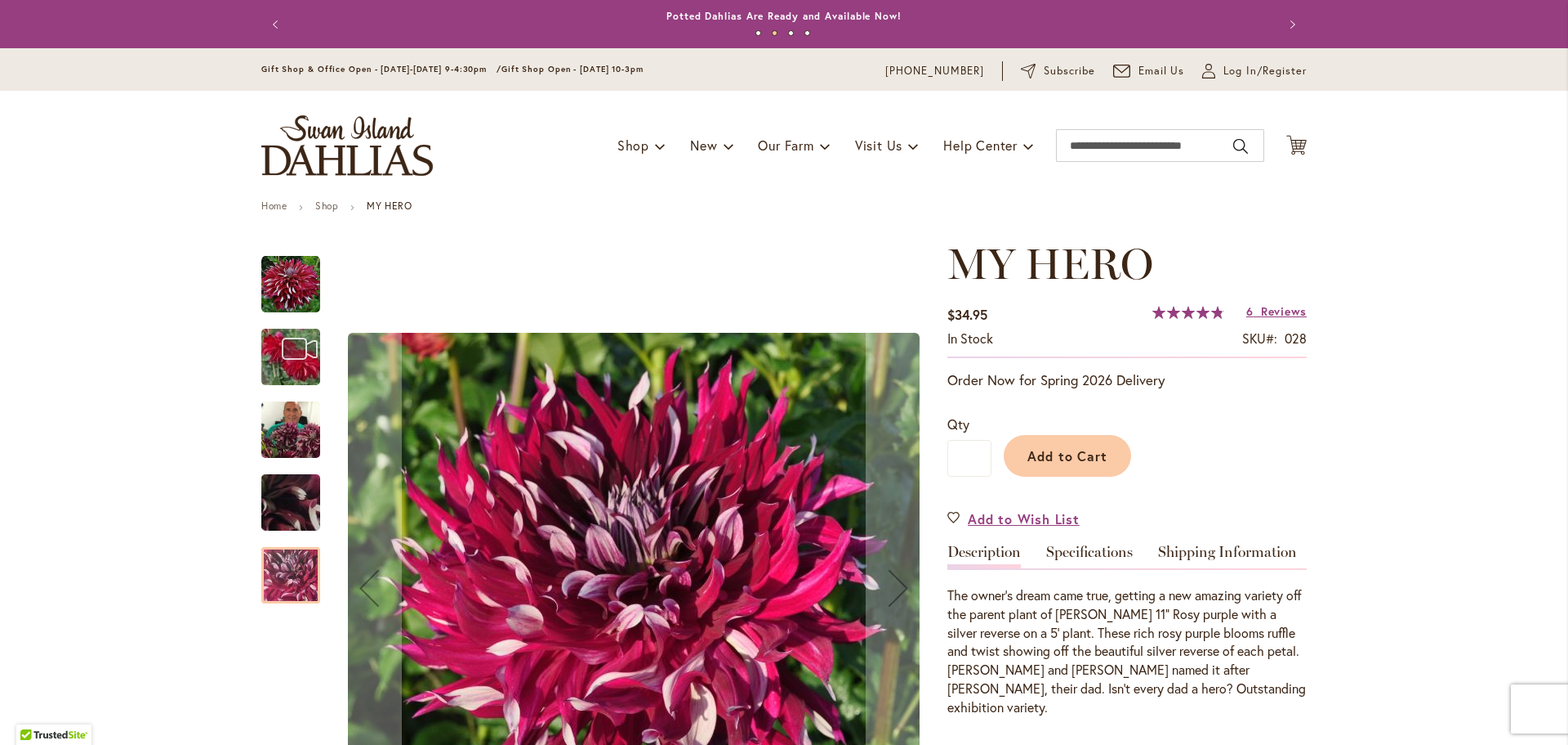
click at [300, 508] on img "My Hero" at bounding box center [290, 502] width 118 height 88
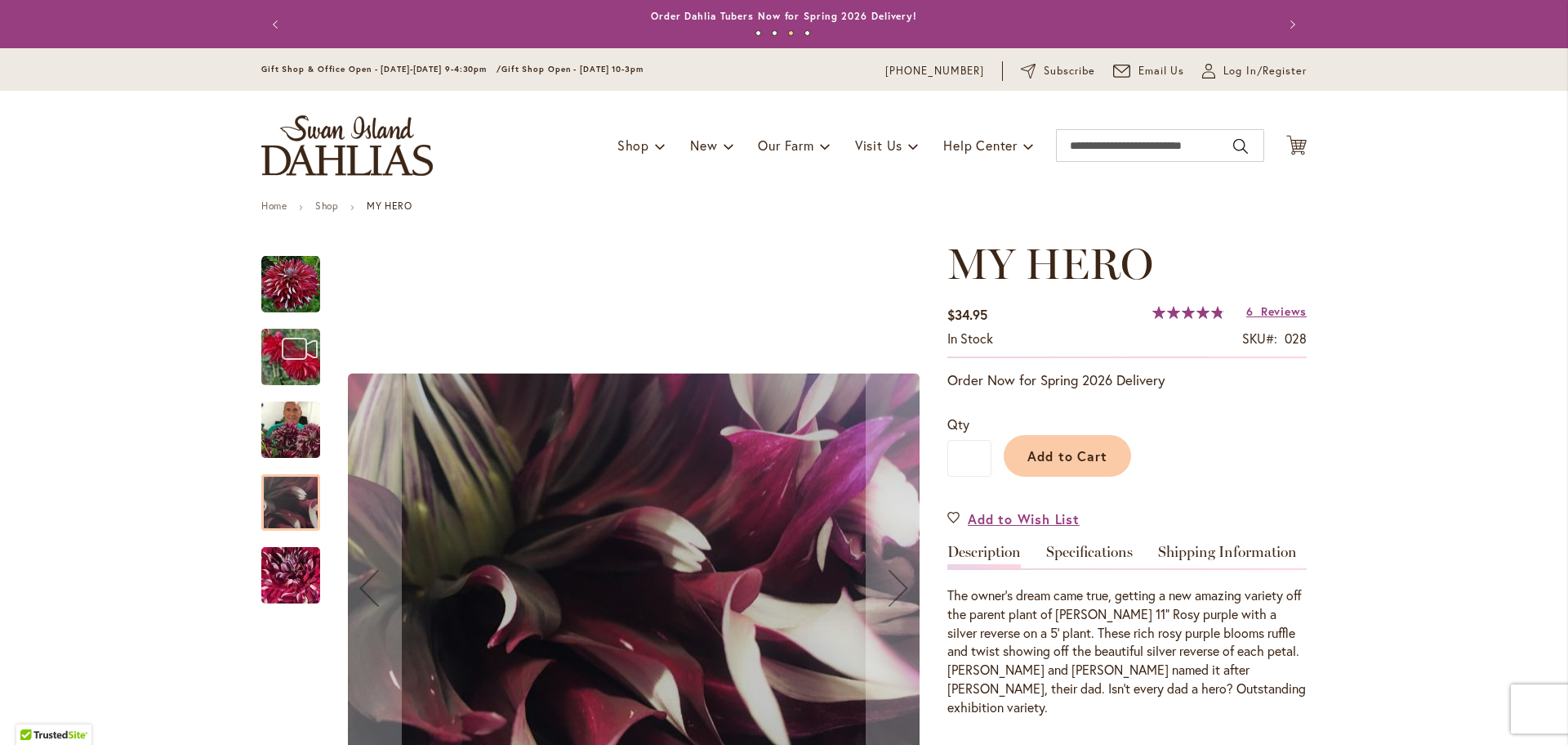
click at [302, 436] on img "My Hero" at bounding box center [291, 429] width 59 height 78
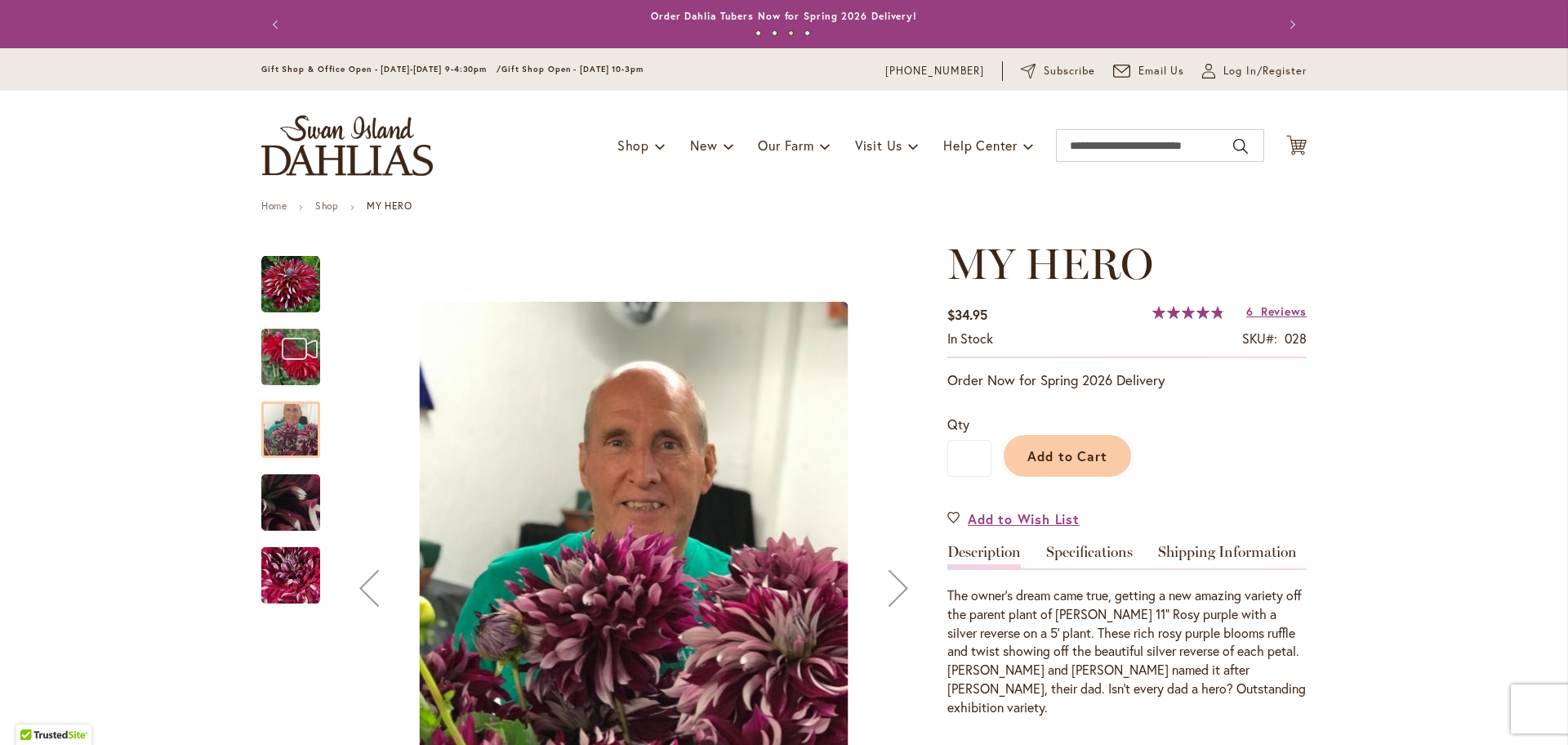
click at [264, 367] on img "MY HERO" at bounding box center [290, 357] width 118 height 88
